Goal: Task Accomplishment & Management: Use online tool/utility

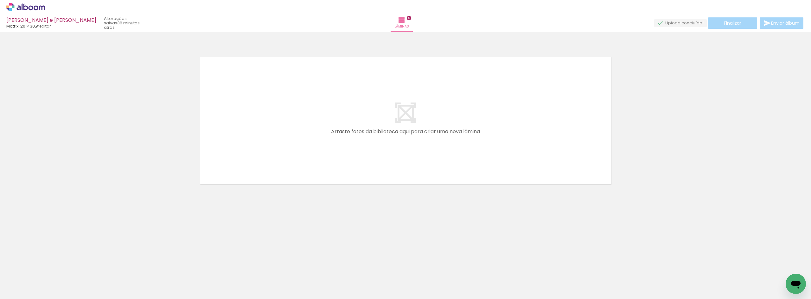
click at [39, 9] on icon at bounding box center [42, 7] width 6 height 5
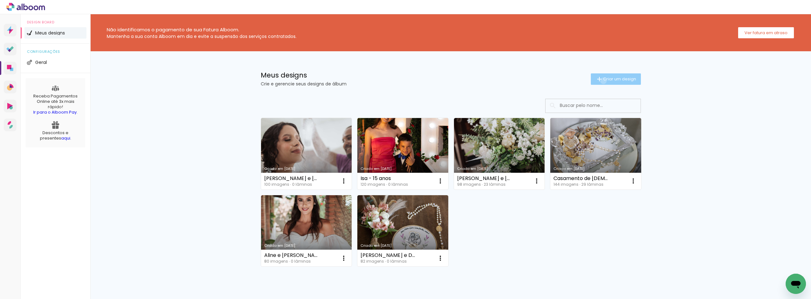
click at [603, 81] on span "Criar um design" at bounding box center [619, 79] width 33 height 4
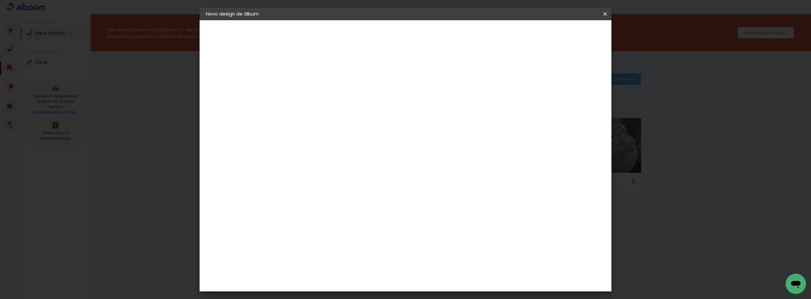
click at [309, 83] on input at bounding box center [309, 85] width 0 height 10
type input "Stela e [PERSON_NAME]"
type paper-input "Stela e [PERSON_NAME]"
click at [374, 34] on paper-button "Avançar" at bounding box center [358, 33] width 31 height 11
click at [358, 123] on input at bounding box center [326, 121] width 64 height 8
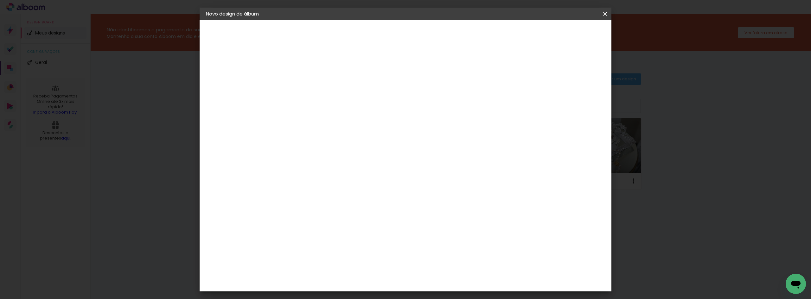
type input "matrix"
type paper-input "matrix"
click at [321, 141] on div "Matrix" at bounding box center [313, 143] width 16 height 5
click at [0, 0] on slot "Avançar" at bounding box center [0, 0] width 0 height 0
click at [396, 196] on span "20.3 × 61 cm" at bounding box center [386, 202] width 21 height 13
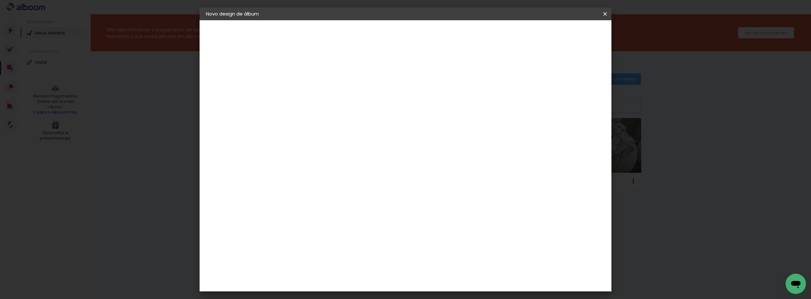
click at [0, 0] on slot "Avançar" at bounding box center [0, 0] width 0 height 0
click at [572, 38] on paper-button "Iniciar design" at bounding box center [550, 33] width 41 height 11
click at [565, 34] on span "Iniciar design" at bounding box center [550, 33] width 29 height 4
click at [565, 31] on span "Iniciar design" at bounding box center [550, 33] width 29 height 4
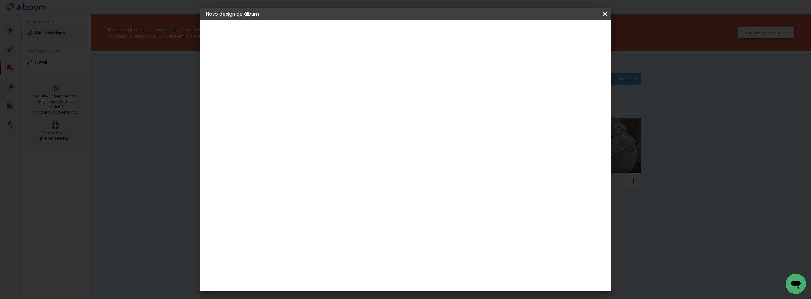
click at [565, 31] on span "Iniciar design" at bounding box center [550, 33] width 29 height 4
click at [565, 32] on span "Iniciar design" at bounding box center [550, 33] width 29 height 4
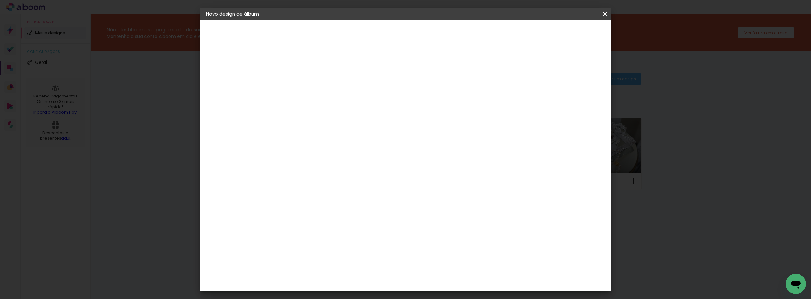
click at [565, 32] on span "Iniciar design" at bounding box center [550, 33] width 29 height 4
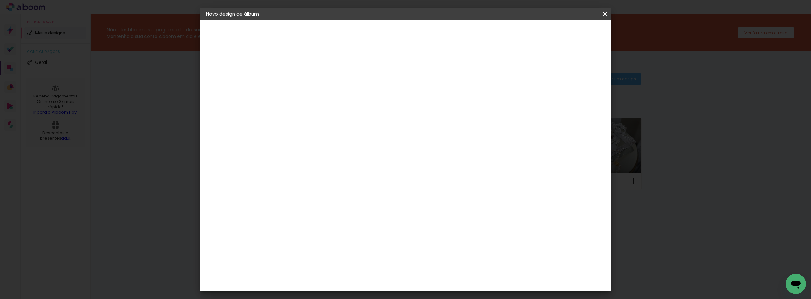
click at [565, 32] on span "Iniciar design" at bounding box center [550, 33] width 29 height 4
click at [565, 33] on span "Iniciar design" at bounding box center [550, 33] width 29 height 4
click at [565, 34] on span "Iniciar design" at bounding box center [550, 33] width 29 height 4
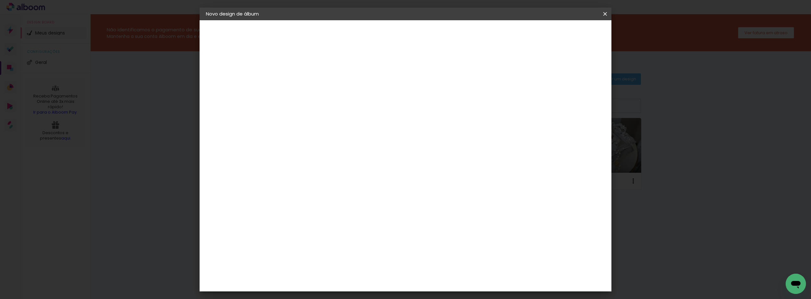
click at [565, 34] on span "Iniciar design" at bounding box center [550, 33] width 29 height 4
click at [565, 36] on span "Iniciar design" at bounding box center [550, 33] width 29 height 4
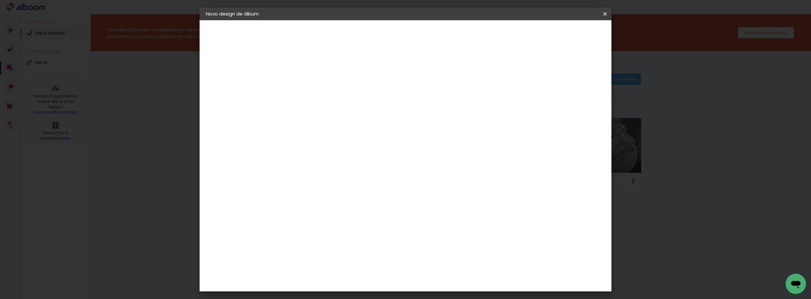
click at [565, 36] on span "Iniciar design" at bounding box center [550, 33] width 29 height 4
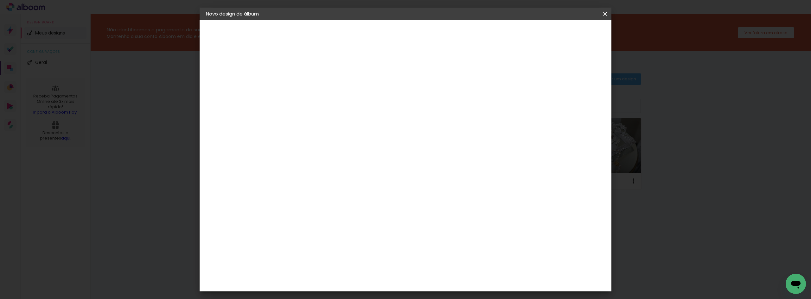
click at [565, 36] on span "Iniciar design" at bounding box center [550, 33] width 29 height 4
click at [527, 31] on paper-button "Voltar" at bounding box center [514, 33] width 26 height 11
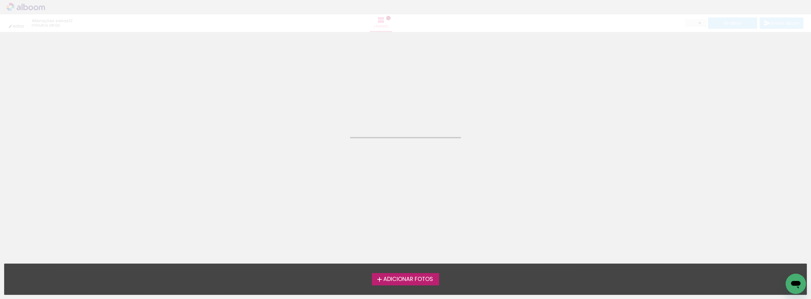
click at [421, 282] on span "Adicionar Fotos" at bounding box center [408, 280] width 50 height 6
click at [0, 0] on input "file" at bounding box center [0, 0] width 0 height 0
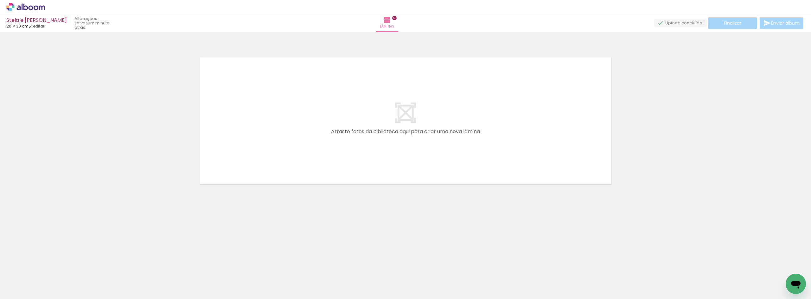
click at [27, 8] on icon at bounding box center [25, 6] width 5 height 7
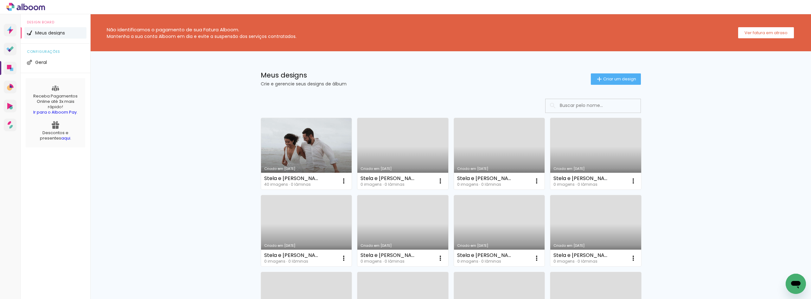
click at [627, 78] on span "Criar um design" at bounding box center [619, 79] width 33 height 4
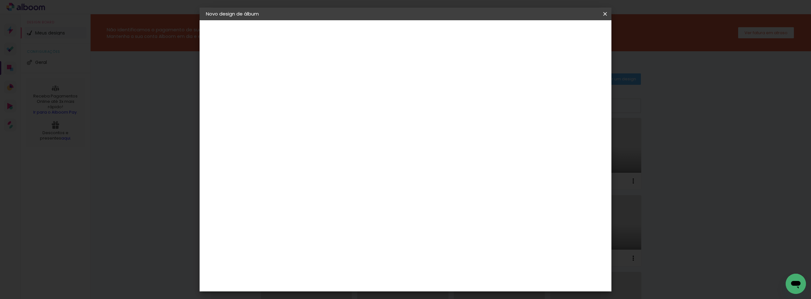
click at [309, 83] on input at bounding box center [309, 85] width 0 height 10
type input "Ellen e Yuri - Casamento"
type paper-input "Ellen e Yuri - Casamento"
click at [0, 0] on slot "Avançar" at bounding box center [0, 0] width 0 height 0
click at [358, 123] on input at bounding box center [326, 121] width 64 height 8
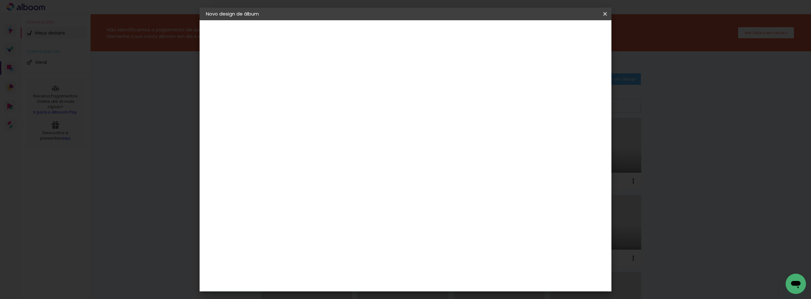
type input "matrix"
type paper-input "matrix"
click at [321, 141] on div "Matrix" at bounding box center [313, 143] width 16 height 5
click at [0, 0] on slot "Avançar" at bounding box center [0, 0] width 0 height 0
click at [352, 196] on span "20 × 30" at bounding box center [337, 202] width 29 height 13
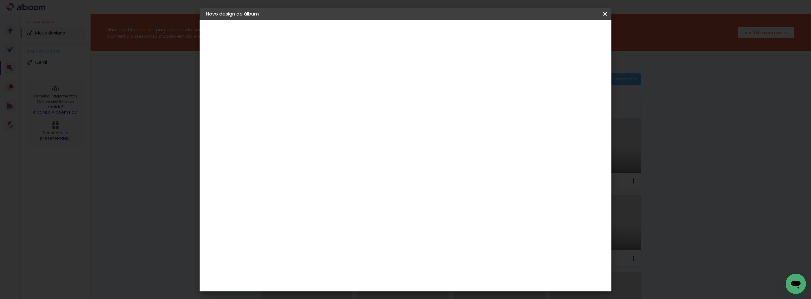
click at [413, 37] on paper-button "Avançar" at bounding box center [397, 33] width 31 height 11
click at [565, 34] on span "Iniciar design" at bounding box center [550, 33] width 29 height 4
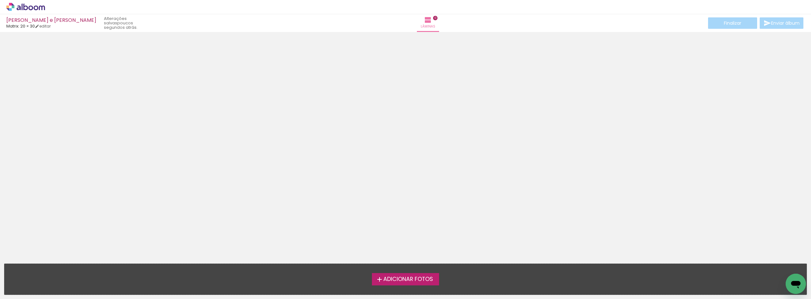
click at [397, 280] on span "Adicionar Fotos" at bounding box center [408, 280] width 50 height 6
click at [0, 0] on input "file" at bounding box center [0, 0] width 0 height 0
